Goal: Transaction & Acquisition: Download file/media

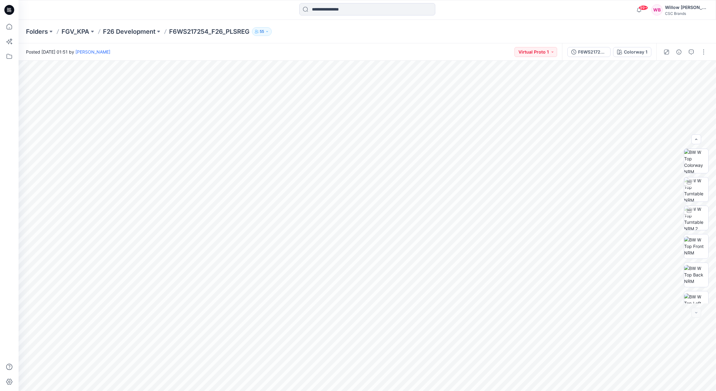
scroll to position [98, 0]
click at [343, 6] on input at bounding box center [367, 9] width 136 height 12
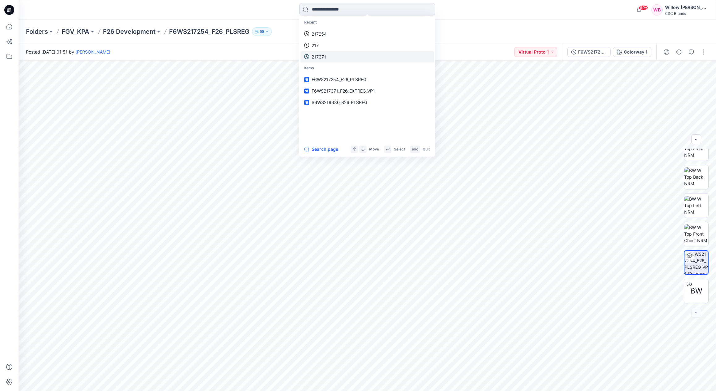
click at [327, 55] on link "217371" at bounding box center [368, 56] width 134 height 11
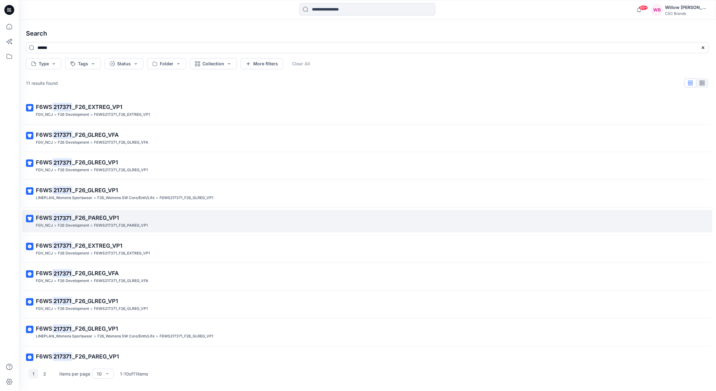
click at [99, 214] on span "_F26_PAREG_VP1" at bounding box center [95, 217] width 47 height 6
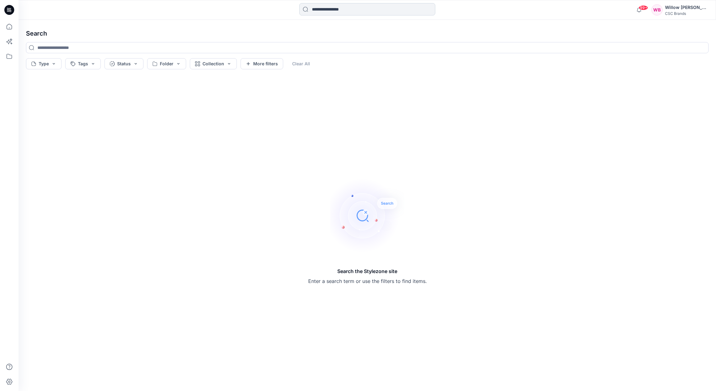
click at [355, 9] on input at bounding box center [367, 9] width 136 height 12
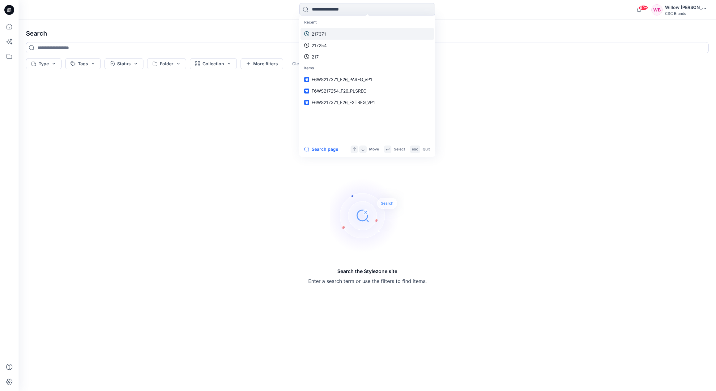
click at [321, 33] on p "217371" at bounding box center [319, 34] width 15 height 6
type input "******"
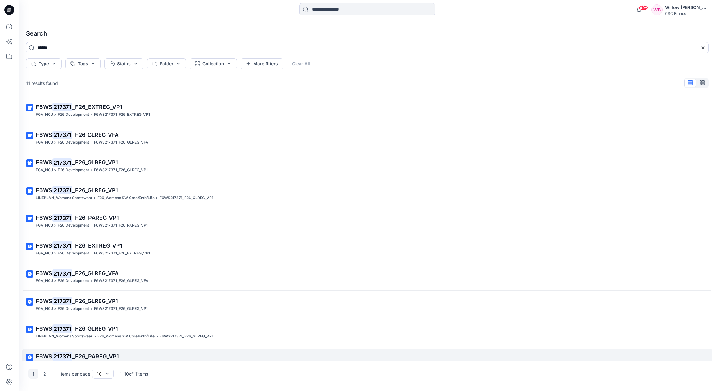
click at [65, 352] on mark "217371" at bounding box center [62, 356] width 20 height 9
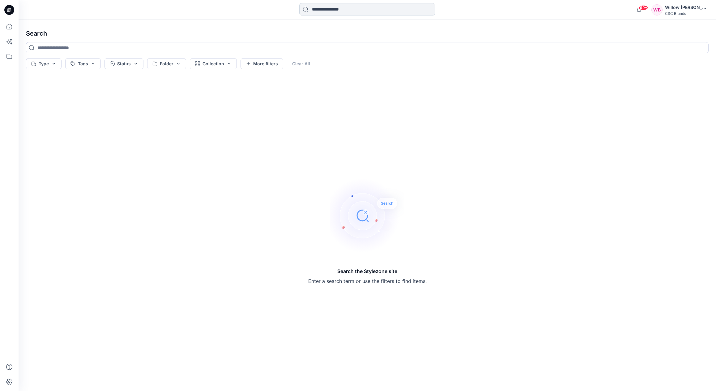
click at [324, 9] on input at bounding box center [367, 9] width 136 height 12
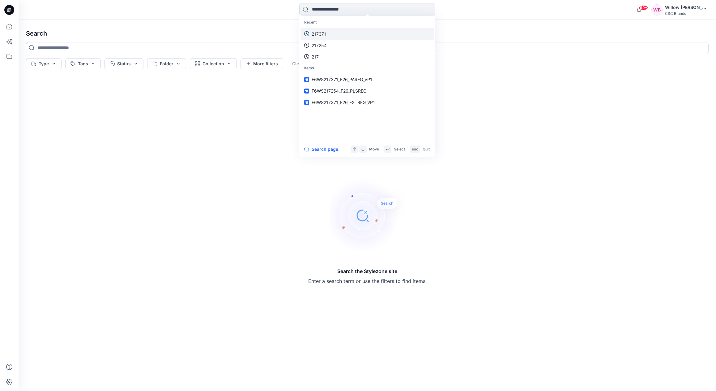
click at [318, 33] on p "217371" at bounding box center [319, 34] width 15 height 6
type input "******"
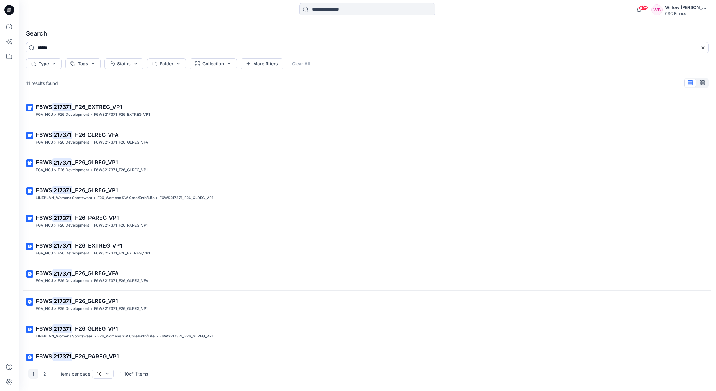
click at [90, 215] on span "_F26_PAREG_VP1" at bounding box center [95, 217] width 47 height 6
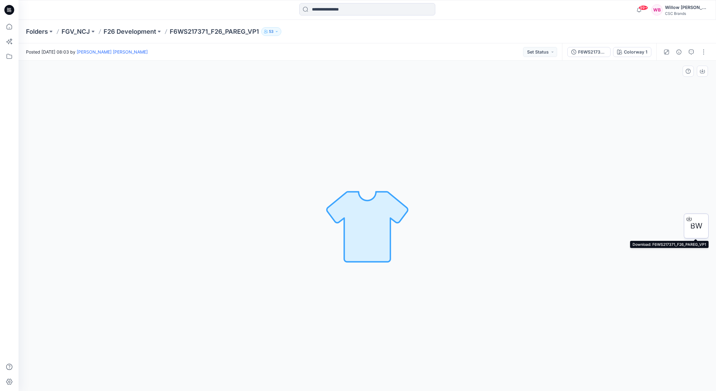
click at [691, 219] on icon at bounding box center [689, 218] width 5 height 5
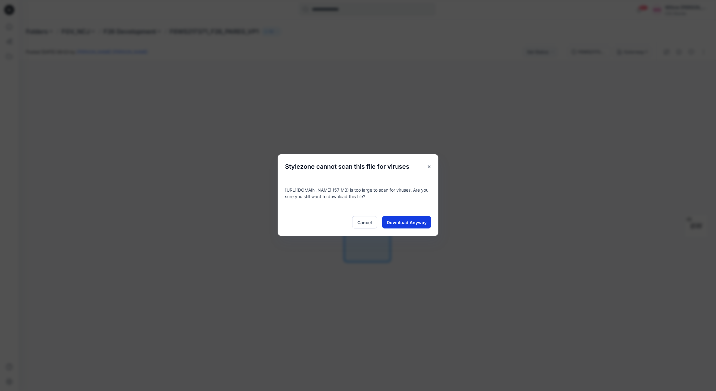
click at [415, 220] on span "Download Anyway" at bounding box center [407, 222] width 40 height 6
